Goal: Information Seeking & Learning: Learn about a topic

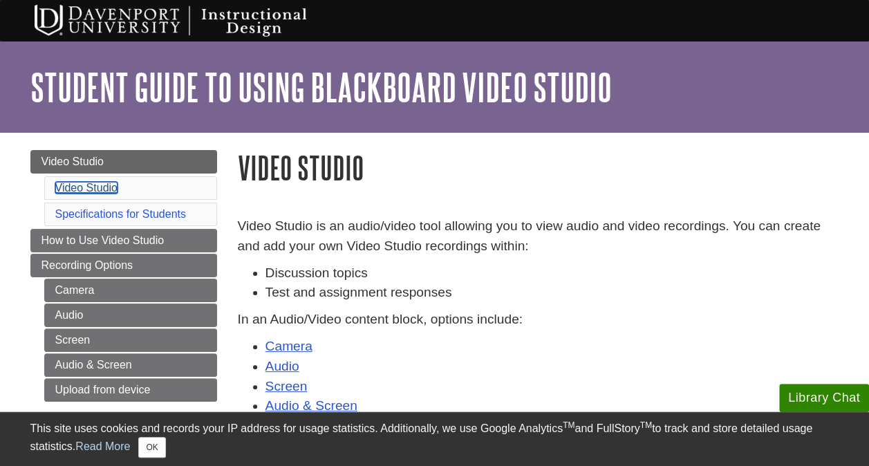
click at [101, 186] on link "Video Studio" at bounding box center [86, 188] width 62 height 12
